Goal: Task Accomplishment & Management: Use online tool/utility

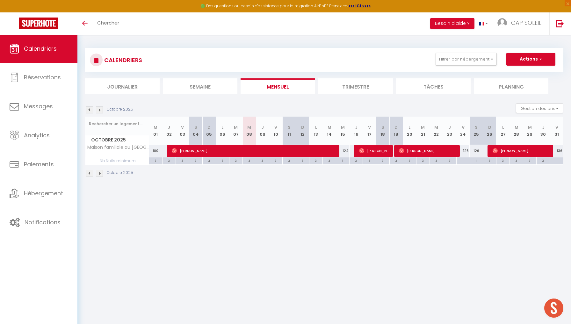
click at [89, 109] on img at bounding box center [89, 109] width 7 height 7
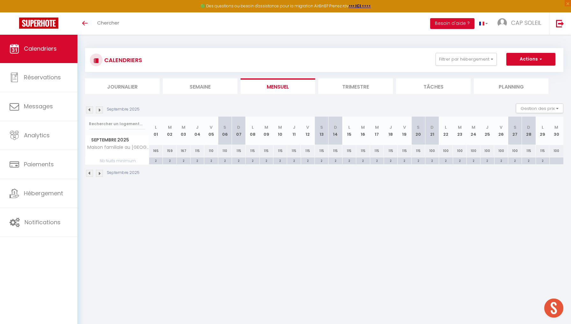
click at [89, 109] on img at bounding box center [89, 109] width 7 height 7
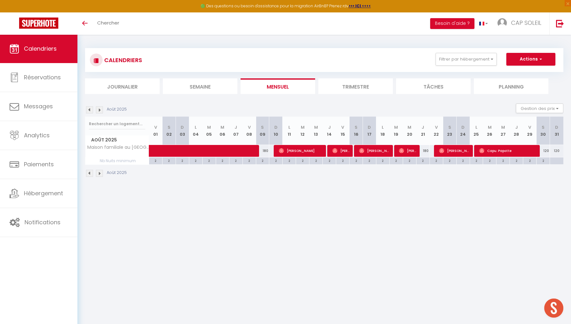
click at [102, 110] on img at bounding box center [99, 109] width 7 height 7
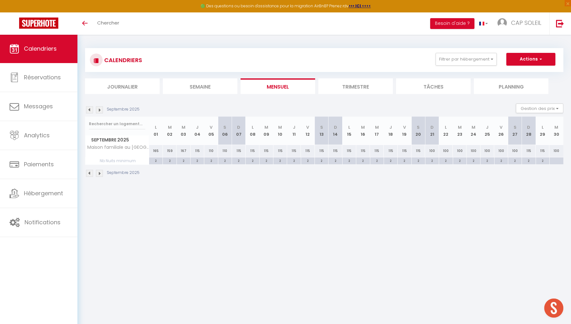
click at [102, 110] on img at bounding box center [99, 109] width 7 height 7
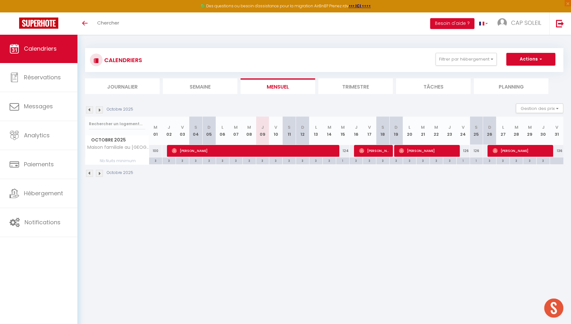
click at [89, 108] on img at bounding box center [89, 109] width 7 height 7
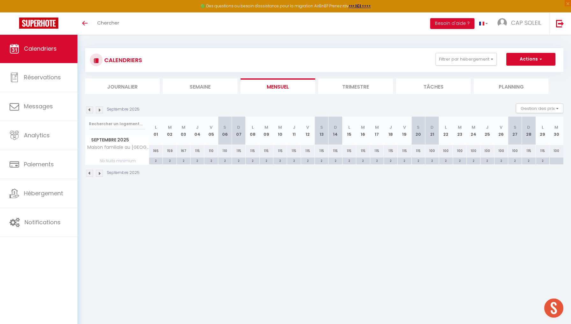
click at [89, 108] on img at bounding box center [89, 109] width 7 height 7
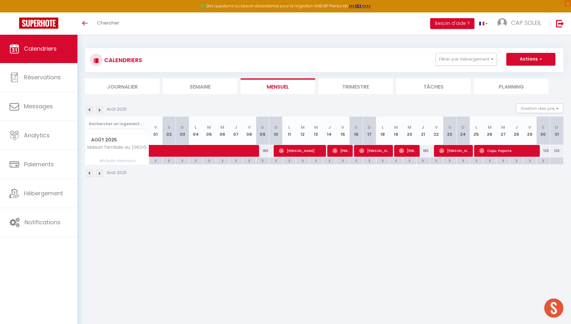
click at [89, 108] on img at bounding box center [89, 109] width 7 height 7
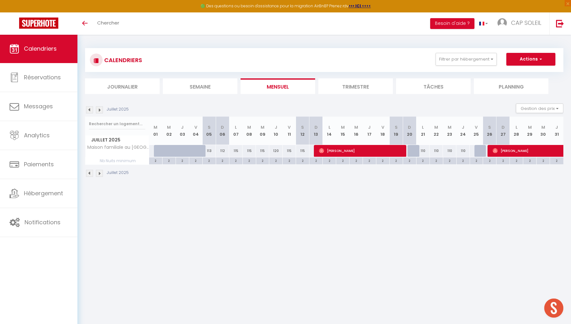
click at [89, 108] on img at bounding box center [89, 109] width 7 height 7
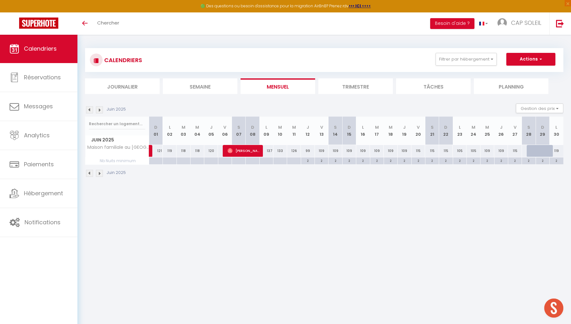
click at [89, 108] on img at bounding box center [89, 109] width 7 height 7
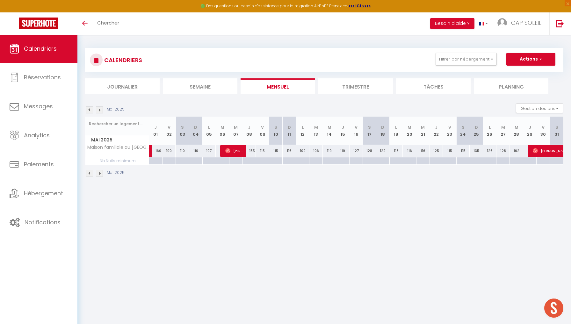
click at [235, 153] on span "[PERSON_NAME]" at bounding box center [234, 151] width 18 height 12
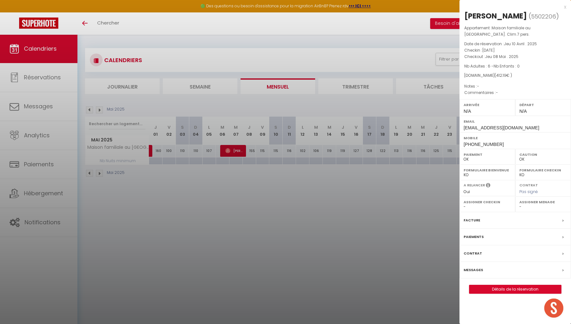
click at [564, 7] on div "x" at bounding box center [512, 7] width 107 height 8
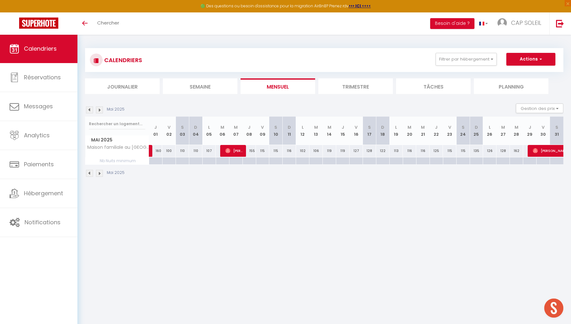
click at [100, 109] on img at bounding box center [99, 109] width 7 height 7
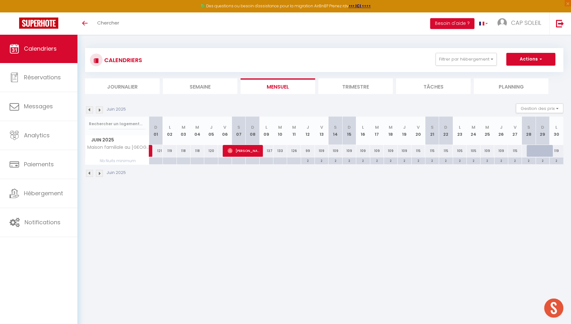
click at [100, 109] on img at bounding box center [99, 109] width 7 height 7
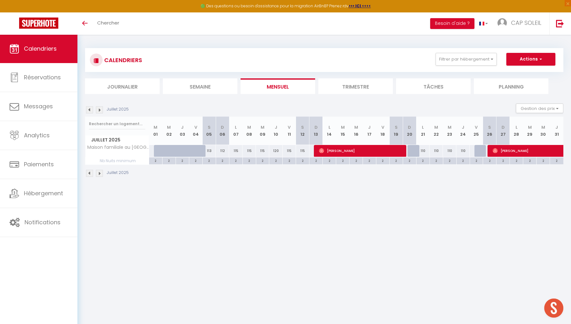
click at [100, 109] on img at bounding box center [99, 109] width 7 height 7
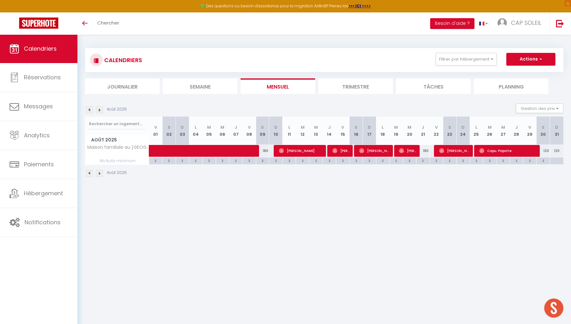
click at [101, 109] on img at bounding box center [99, 109] width 7 height 7
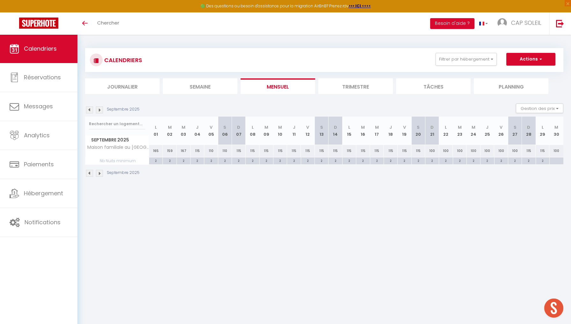
click at [89, 109] on img at bounding box center [89, 109] width 7 height 7
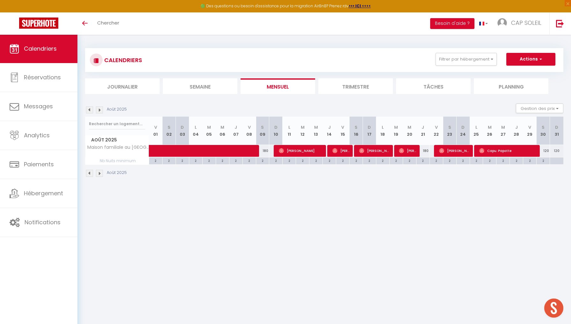
click at [89, 109] on img at bounding box center [89, 109] width 7 height 7
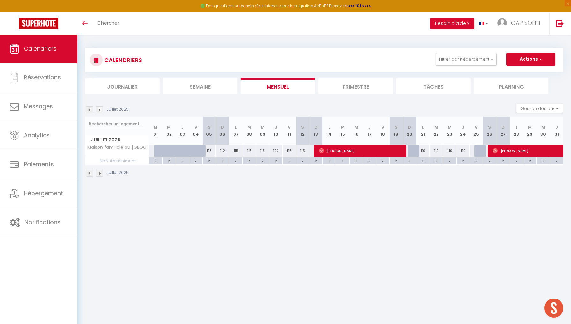
click at [89, 109] on img at bounding box center [89, 109] width 7 height 7
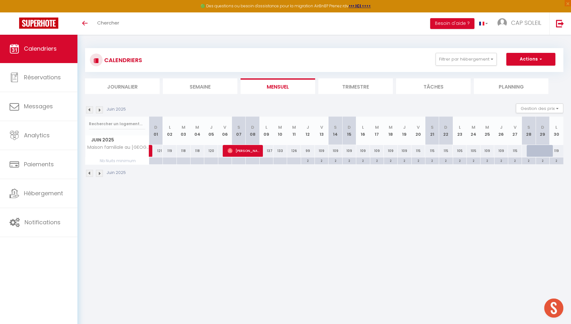
click at [89, 109] on img at bounding box center [89, 109] width 7 height 7
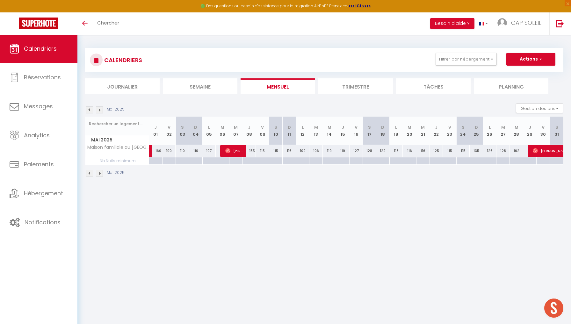
click at [89, 108] on img at bounding box center [89, 109] width 7 height 7
